Goal: Register for event/course

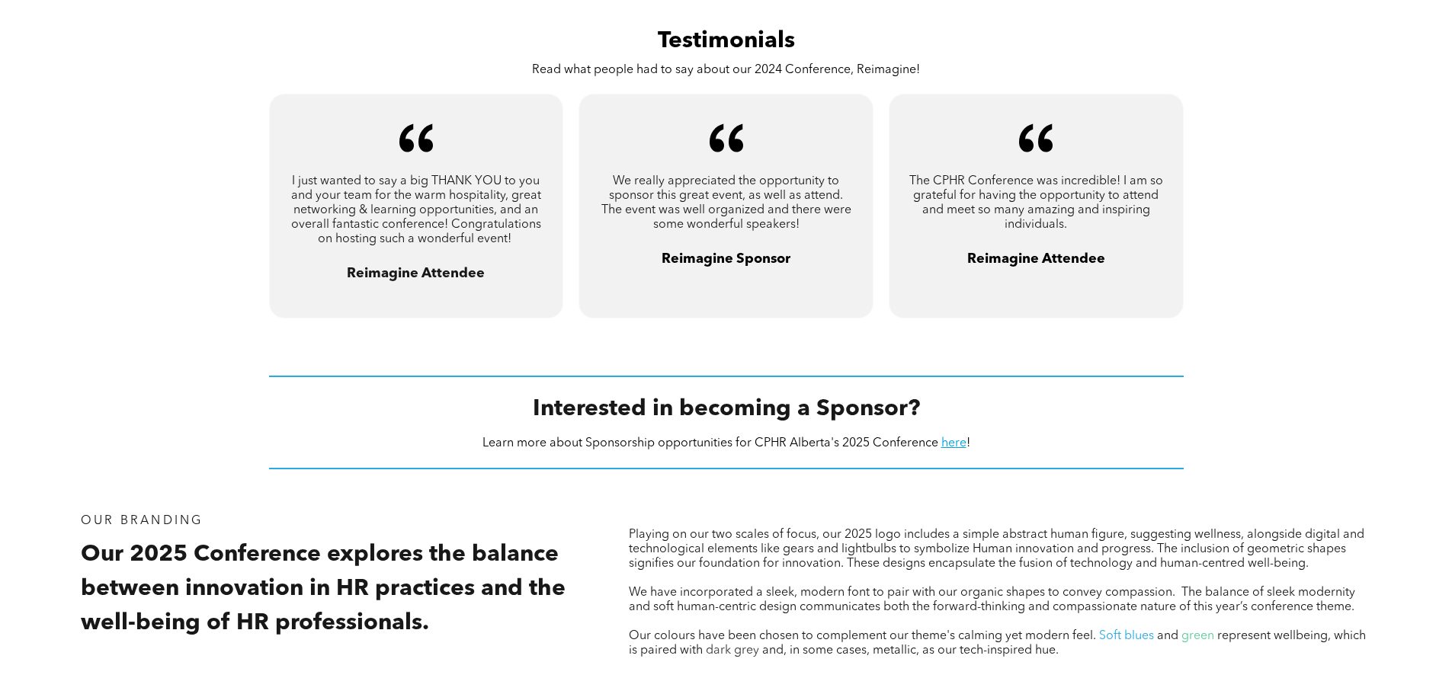
scroll to position [1372, 0]
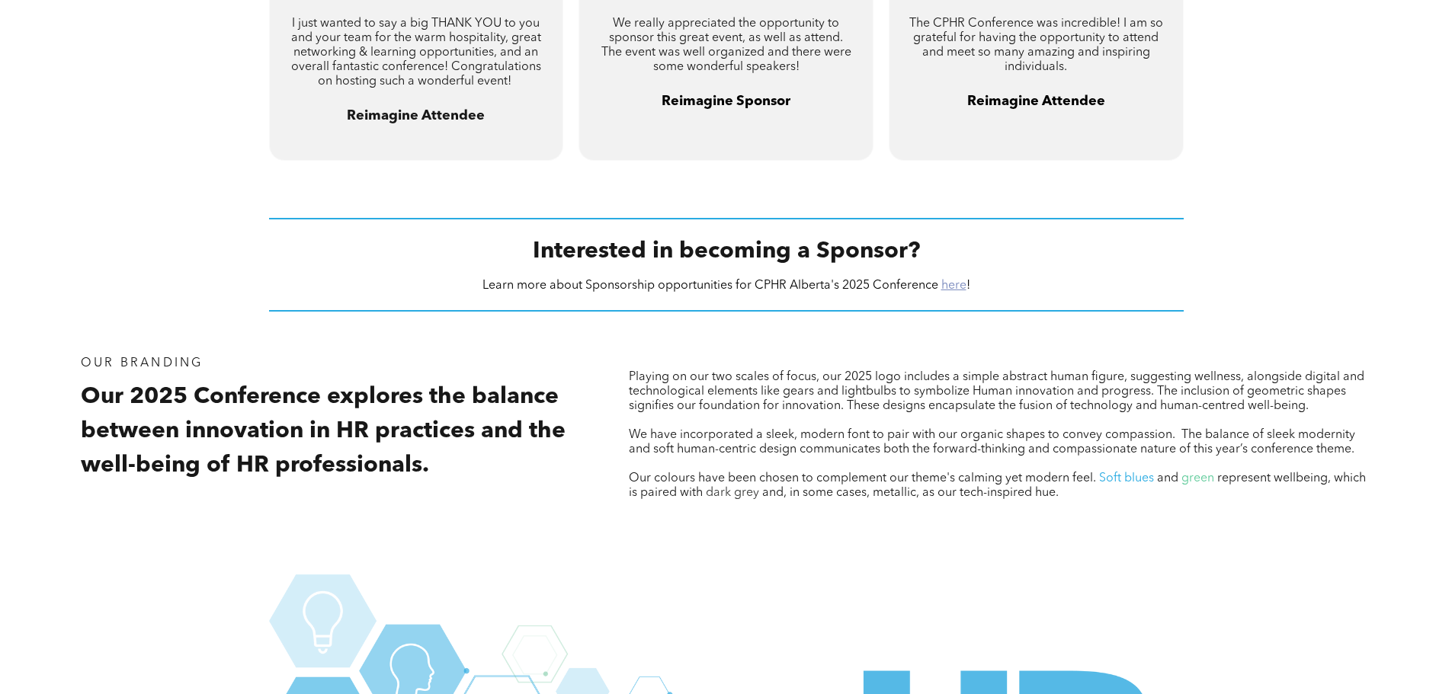
click at [957, 286] on link "here" at bounding box center [953, 286] width 25 height 12
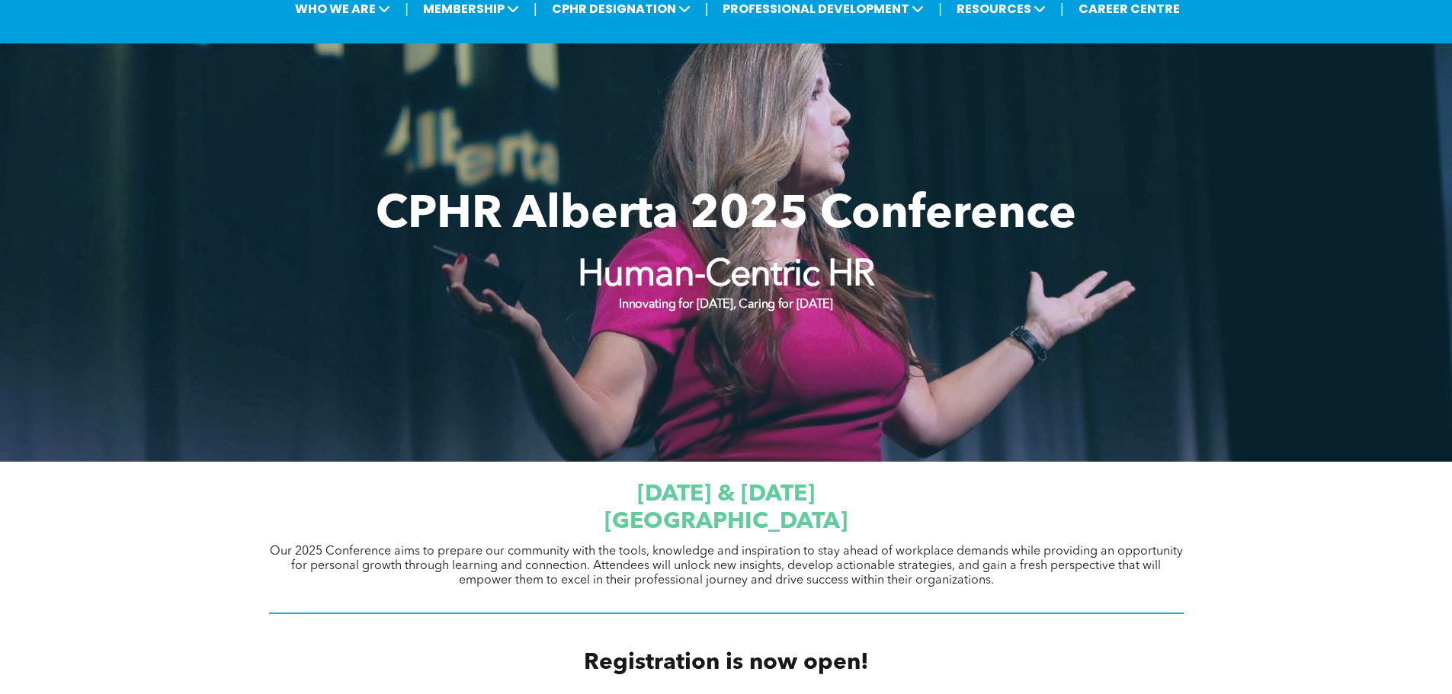
scroll to position [0, 0]
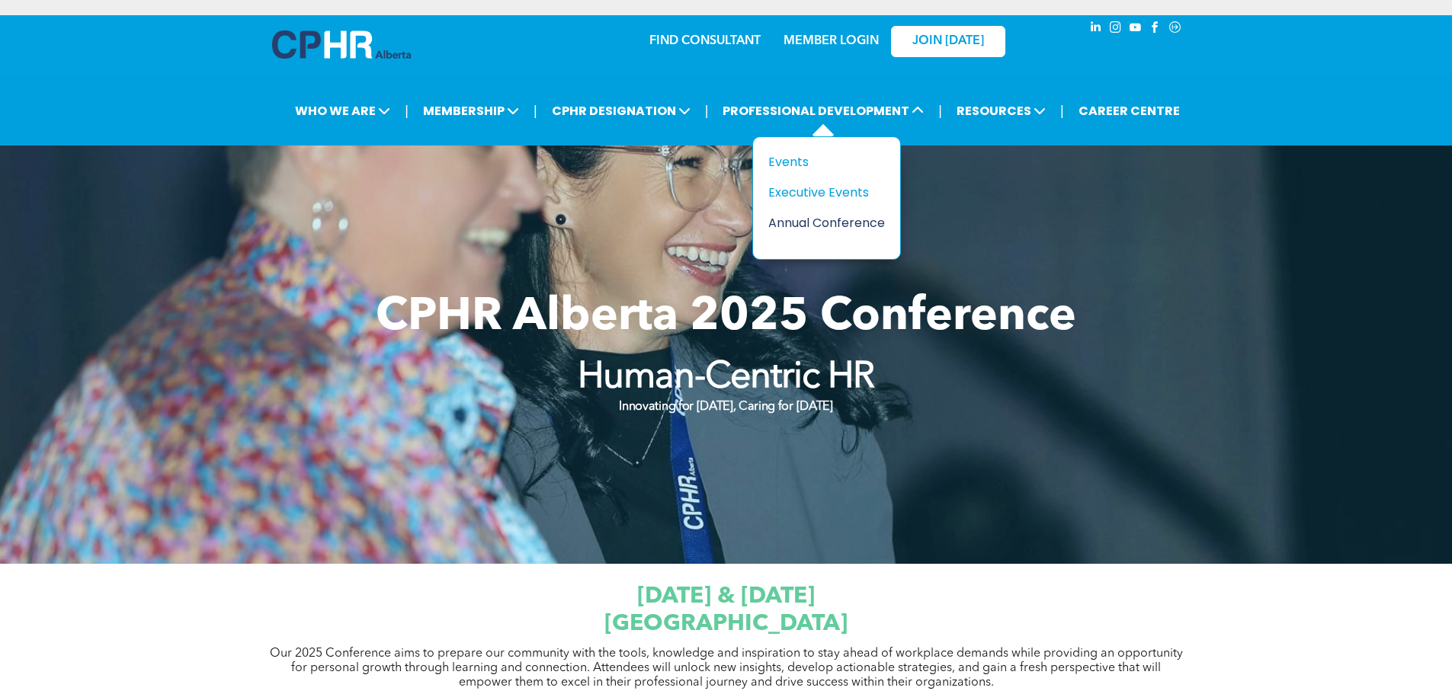
click at [806, 226] on div "Annual Conference" at bounding box center [820, 222] width 105 height 19
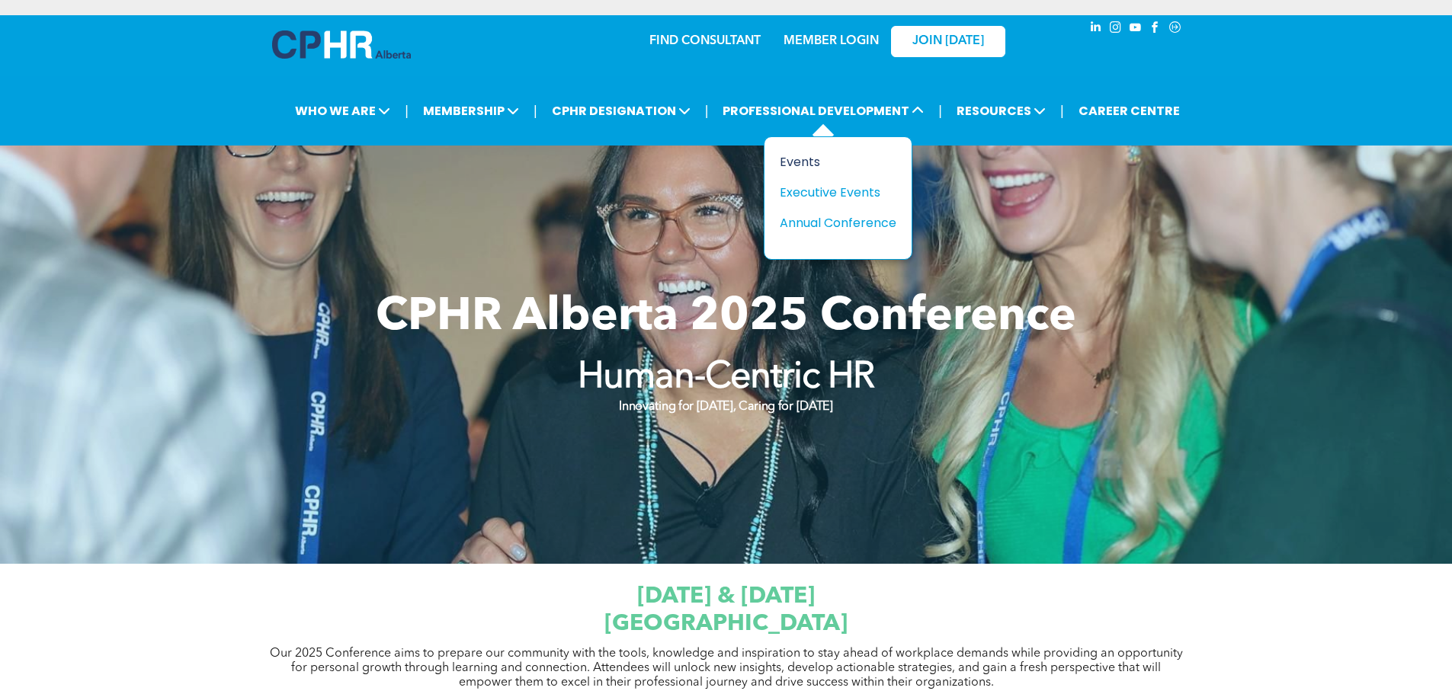
click at [820, 164] on div "Events" at bounding box center [832, 161] width 105 height 19
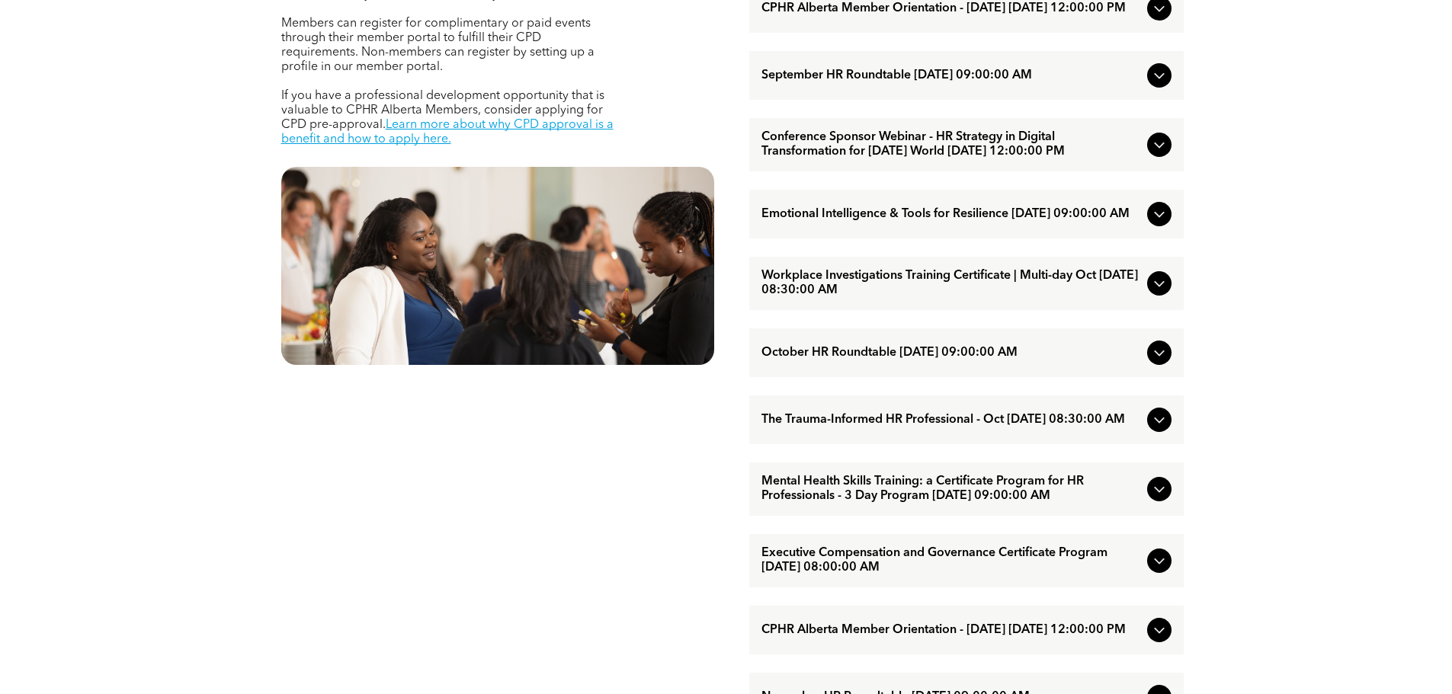
scroll to position [299, 0]
